Goal: Information Seeking & Learning: Learn about a topic

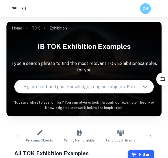
click at [91, 83] on input "text" at bounding box center [77, 86] width 124 height 15
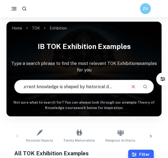
scroll to position [0, 17]
type input "how current knowledge is shaped by historical development"
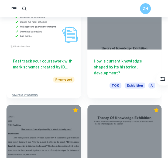
scroll to position [517, 0]
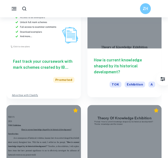
click at [124, 61] on h6 "How is current knowledge shaped by its historical development?" at bounding box center [125, 66] width 62 height 18
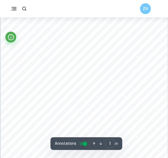
scroll to position [100, 0]
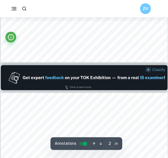
type input "1"
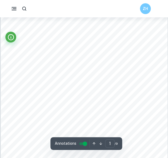
scroll to position [29, 0]
